Goal: Task Accomplishment & Management: Manage account settings

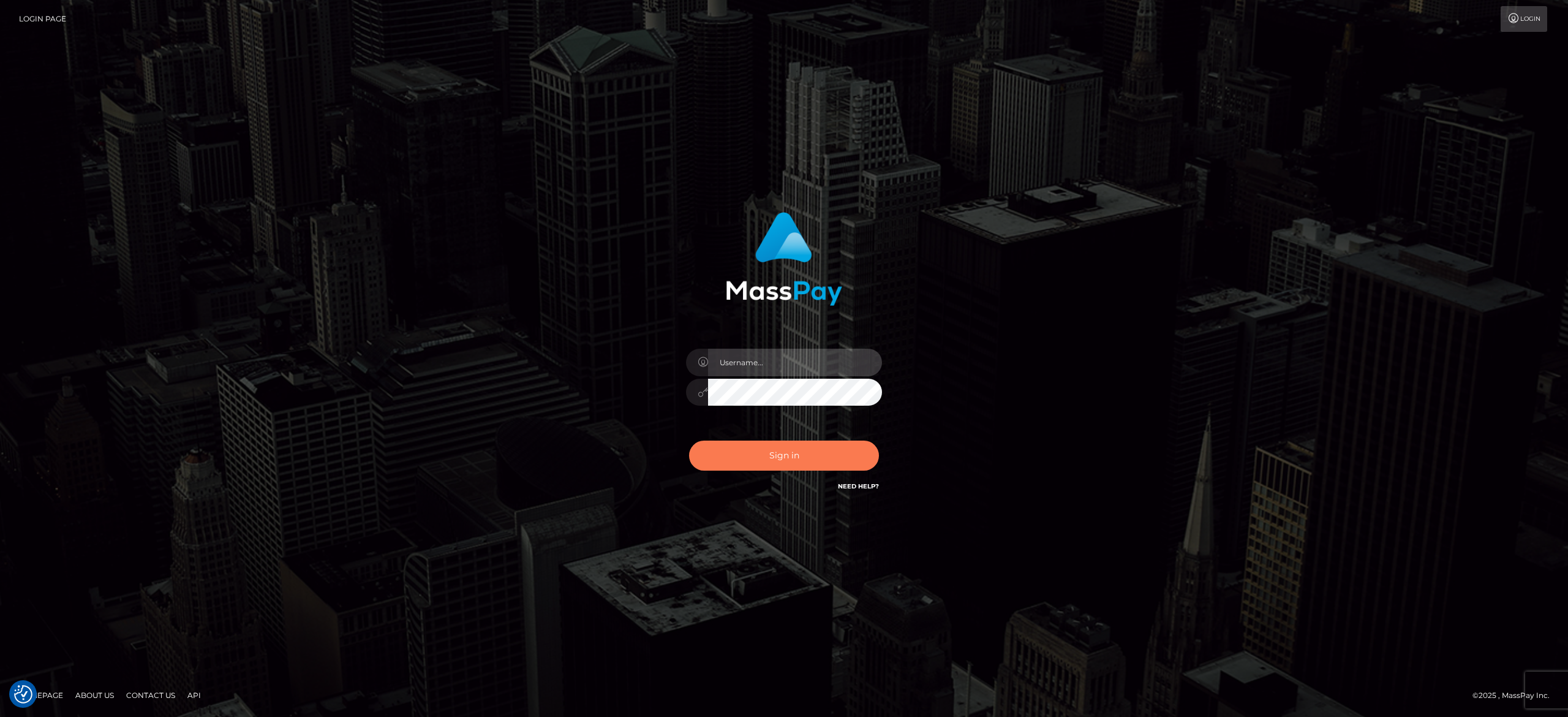
type input "alexandra.barbu"
click at [806, 449] on button "Sign in" at bounding box center [784, 455] width 190 height 30
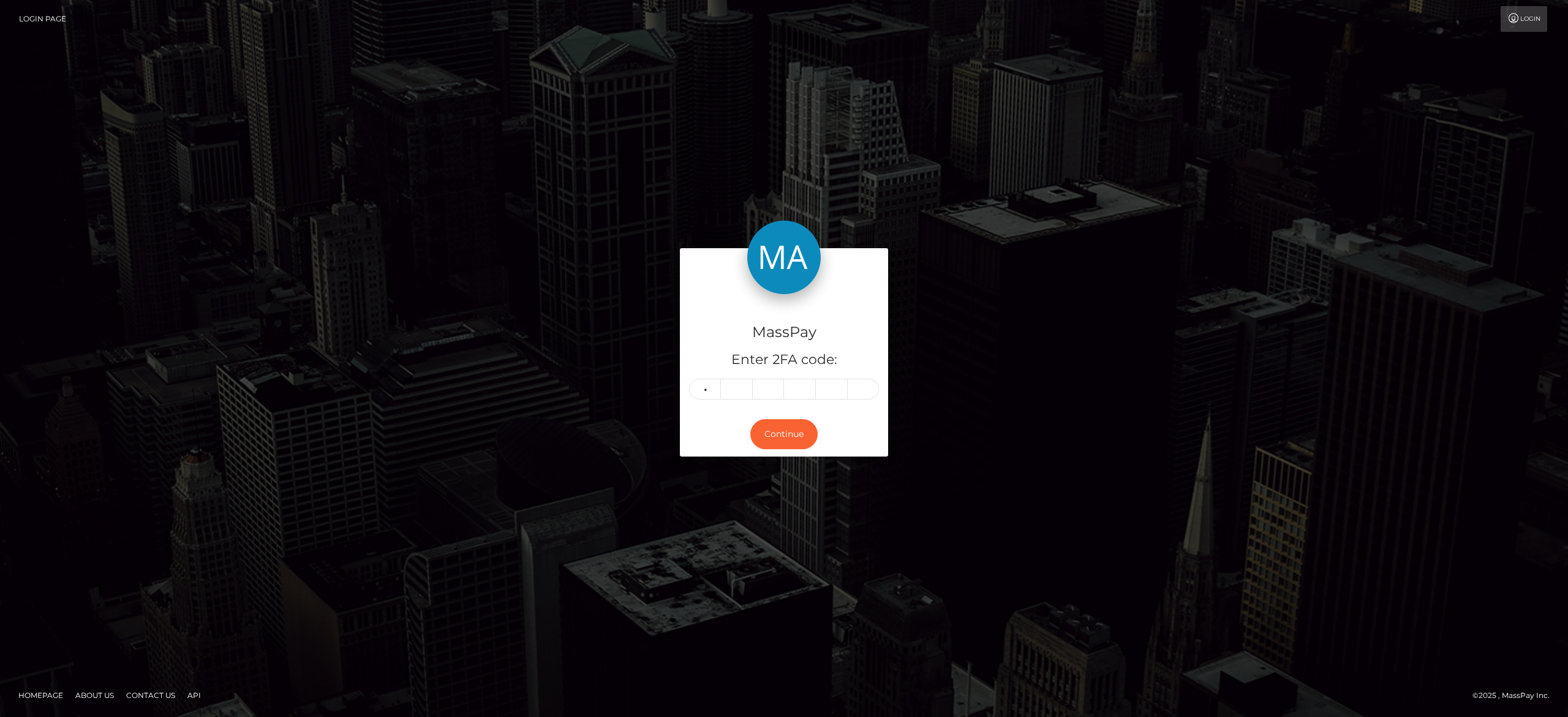
type input "6"
type input "3"
type input "5"
type input "6"
type input "3"
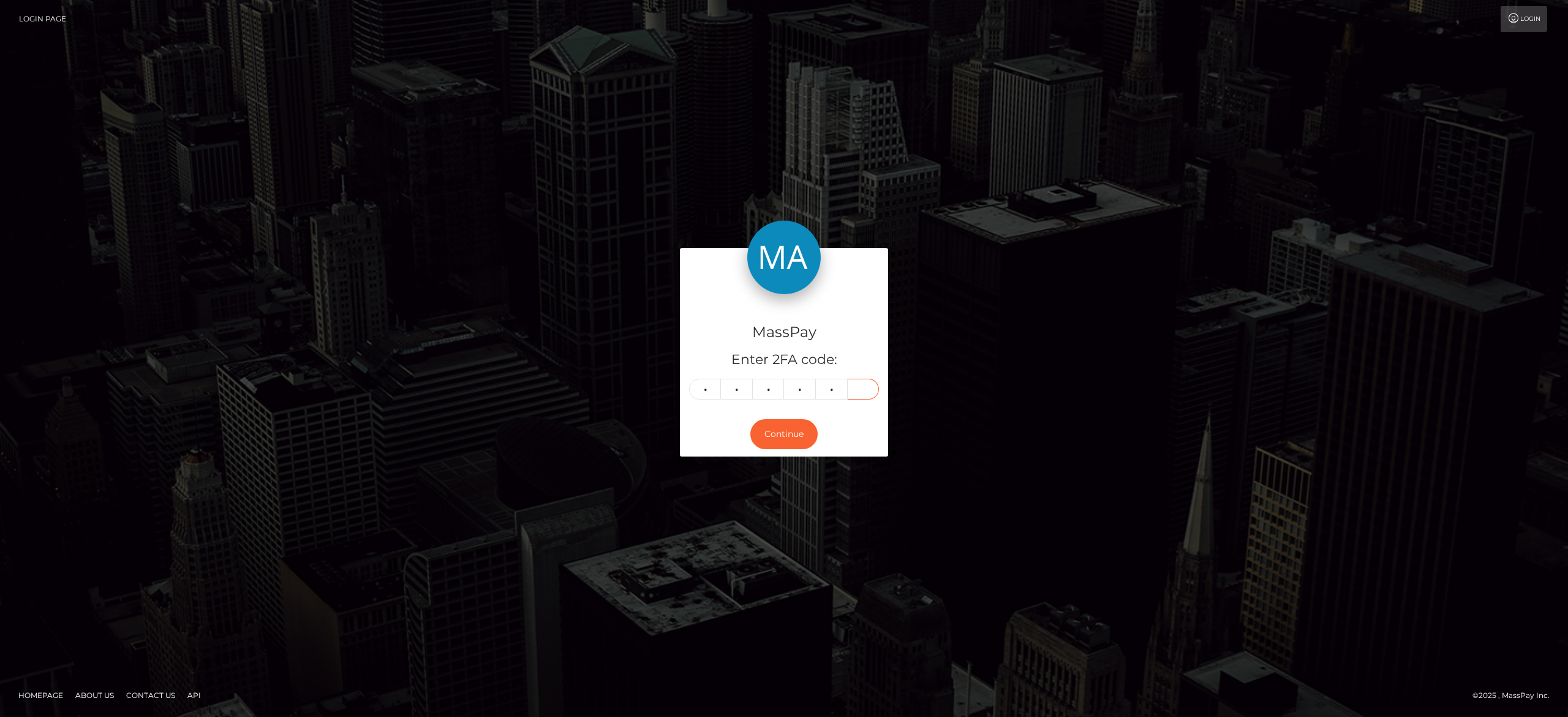
type input "4"
